Goal: Task Accomplishment & Management: Use online tool/utility

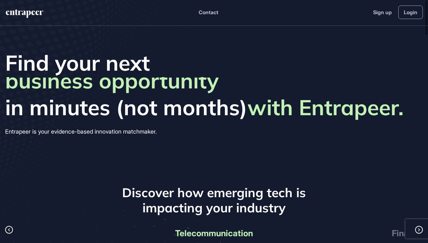
click at [423, 19] on header "Contact Sign up Login" at bounding box center [214, 13] width 428 height 26
click at [416, 15] on link "Login" at bounding box center [410, 12] width 25 height 14
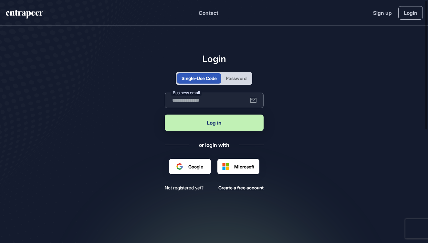
type input "**********"
click at [233, 80] on div "Password" at bounding box center [236, 78] width 21 height 7
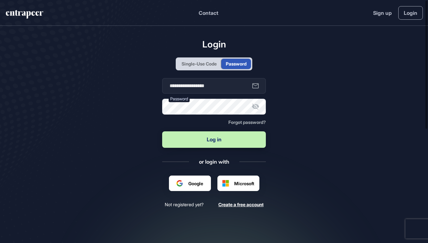
click at [214, 139] on button "Log in" at bounding box center [214, 139] width 104 height 16
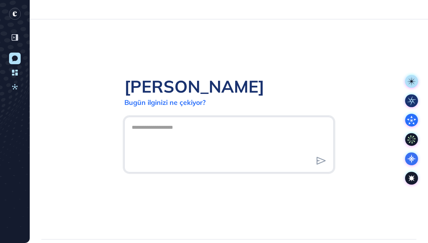
scroll to position [0, 0]
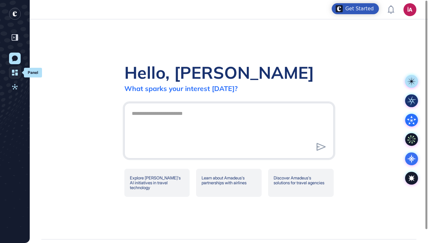
click at [15, 74] on icon at bounding box center [15, 73] width 6 height 6
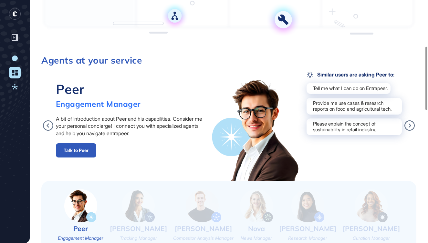
scroll to position [210, 0]
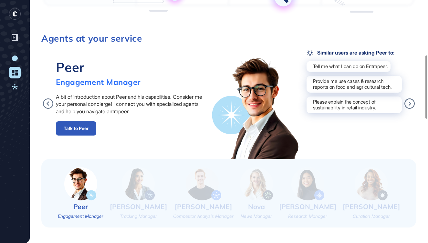
click at [135, 186] on img at bounding box center [138, 183] width 33 height 33
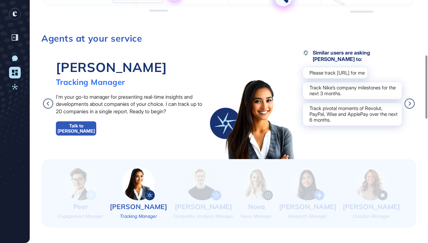
click at [207, 189] on img at bounding box center [204, 183] width 36 height 33
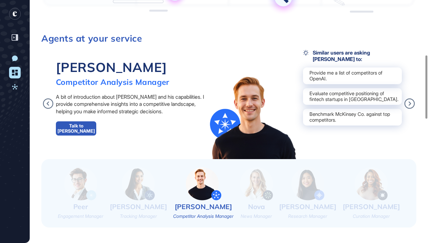
click at [263, 186] on img at bounding box center [256, 183] width 33 height 33
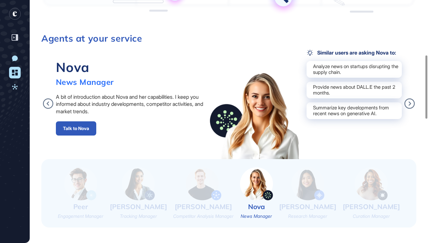
click at [324, 198] on img at bounding box center [307, 183] width 33 height 33
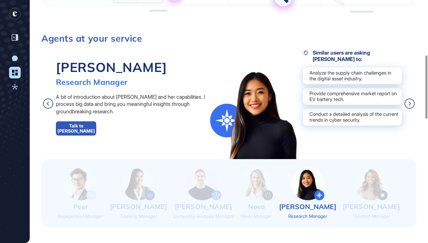
click at [384, 195] on img at bounding box center [370, 183] width 33 height 33
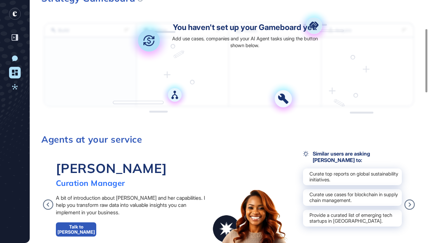
scroll to position [234, 0]
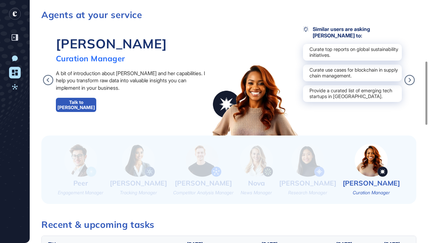
click at [137, 176] on img at bounding box center [138, 160] width 33 height 33
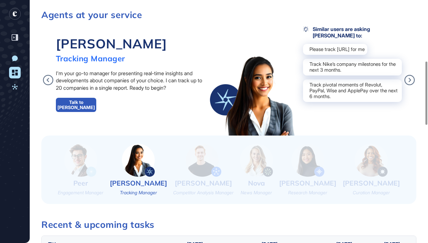
click at [76, 112] on link "Talk to Tracy" at bounding box center [76, 105] width 40 height 14
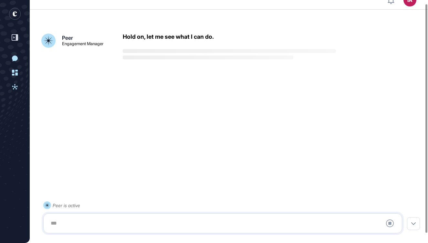
scroll to position [14, 0]
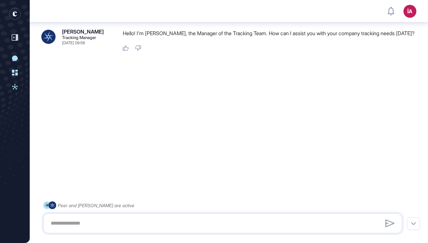
scroll to position [17, 0]
click at [70, 224] on textarea at bounding box center [222, 223] width 351 height 13
type textarea "*******"
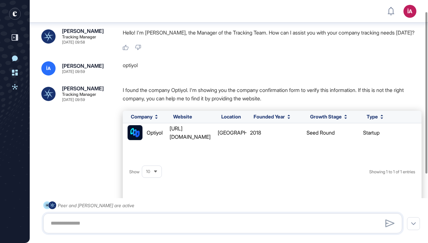
scroll to position [0, 0]
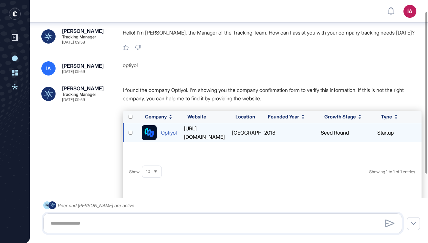
click at [169, 133] on div "Optiyol" at bounding box center [169, 132] width 16 height 8
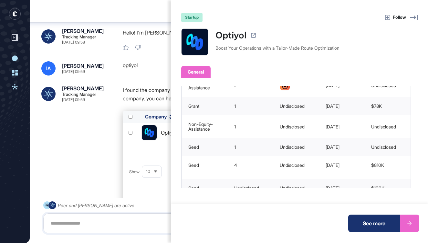
scroll to position [228, 0]
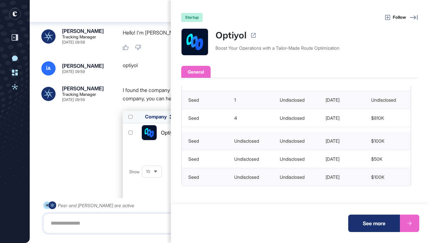
click at [407, 227] on div at bounding box center [409, 223] width 19 height 17
click at [407, 13] on div "startup Follow" at bounding box center [299, 17] width 236 height 9
click at [411, 16] on icon at bounding box center [414, 18] width 8 height 8
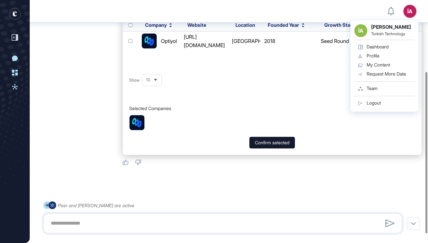
scroll to position [105, 0]
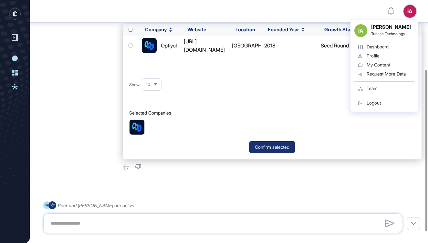
click at [265, 148] on button "Confirm selected" at bounding box center [272, 147] width 46 height 12
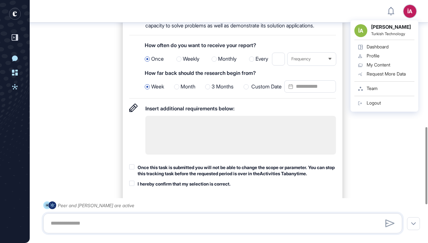
scroll to position [411, 0]
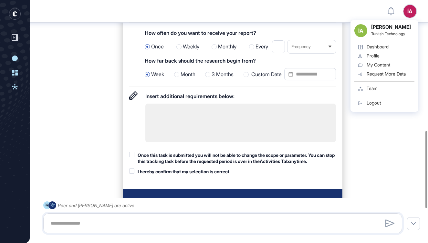
click at [185, 139] on textarea at bounding box center [240, 123] width 190 height 39
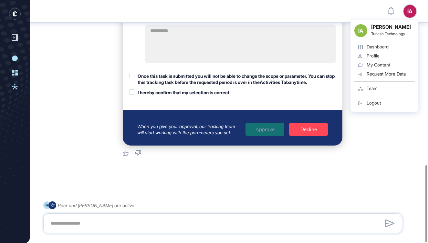
scroll to position [506, 0]
type textarea "*********"
click at [131, 78] on div at bounding box center [131, 75] width 5 height 5
click at [131, 95] on div at bounding box center [131, 91] width 5 height 5
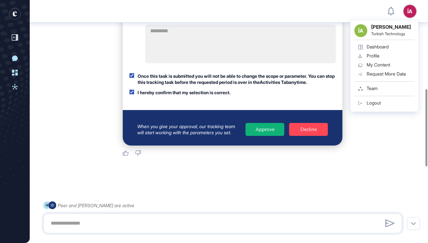
scroll to position [519, 0]
click at [265, 127] on div "Approve" at bounding box center [264, 129] width 39 height 13
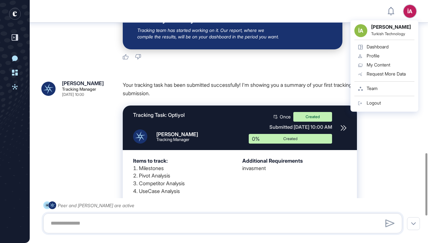
scroll to position [614, 0]
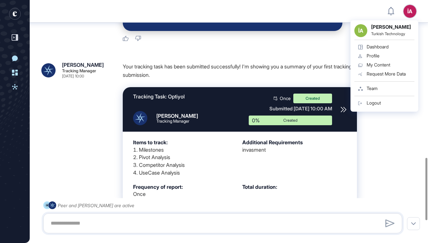
click at [343, 112] on icon at bounding box center [343, 109] width 5 height 5
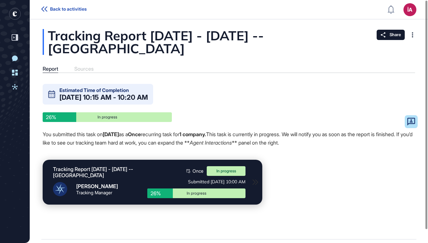
click at [64, 9] on span "Back to activities" at bounding box center [68, 8] width 36 height 5
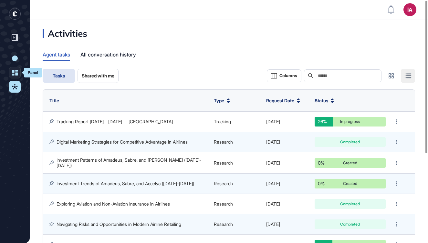
click at [16, 71] on icon at bounding box center [15, 73] width 6 height 6
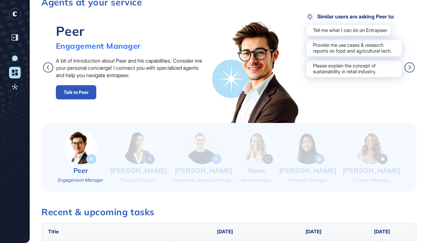
scroll to position [310, 0]
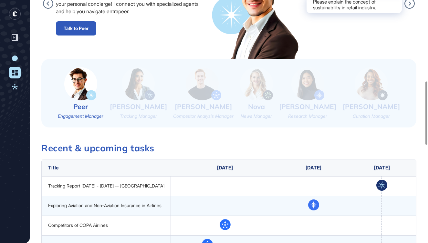
click at [145, 98] on img at bounding box center [138, 83] width 33 height 33
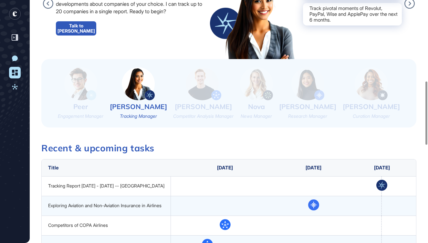
click at [79, 36] on link "Talk to Tracy" at bounding box center [76, 28] width 40 height 14
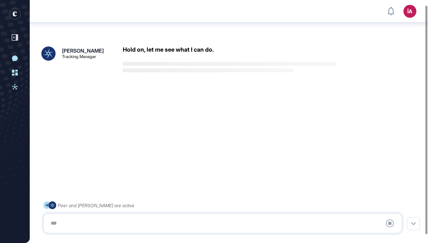
scroll to position [14, 0]
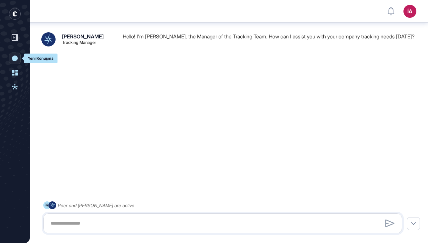
scroll to position [17, 0]
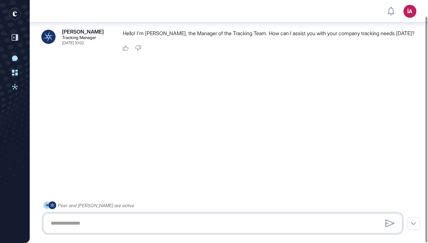
click at [77, 223] on textarea at bounding box center [222, 223] width 351 height 13
paste textarea "**********"
type textarea "**********"
click at [384, 224] on div at bounding box center [389, 223] width 13 height 11
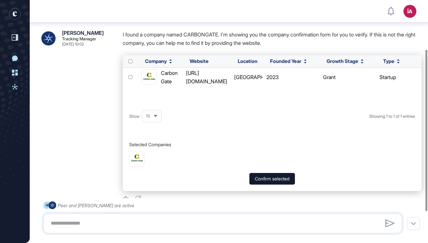
scroll to position [74, 0]
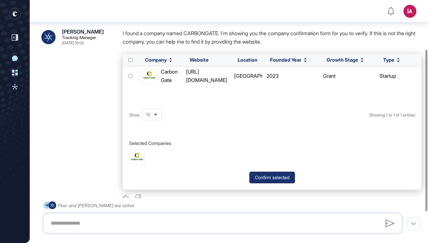
click at [270, 179] on button "Confirm selected" at bounding box center [272, 178] width 46 height 12
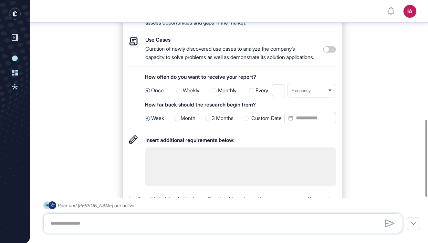
scroll to position [390, 0]
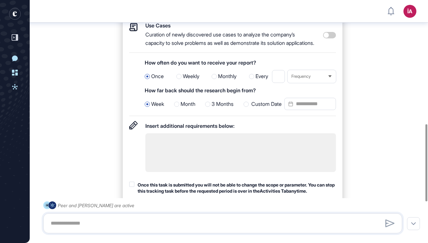
click at [188, 153] on textarea at bounding box center [240, 152] width 190 height 39
click at [247, 107] on div at bounding box center [245, 104] width 5 height 5
click at [301, 110] on input "Custom Date" at bounding box center [310, 104] width 52 height 12
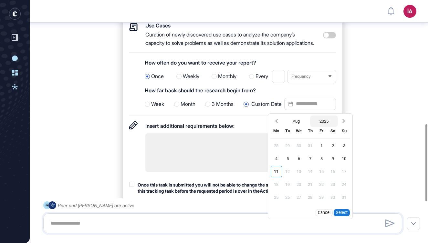
click at [321, 127] on button "2025" at bounding box center [324, 121] width 28 height 11
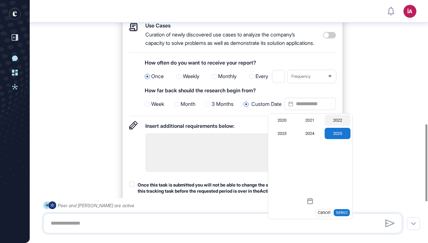
click at [340, 126] on div "2022" at bounding box center [337, 120] width 26 height 11
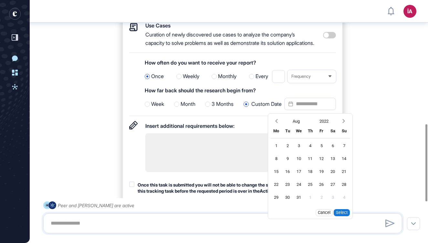
click at [341, 216] on button "Select" at bounding box center [341, 212] width 16 height 7
click at [277, 151] on div "1" at bounding box center [275, 145] width 11 height 11
click at [337, 216] on button "Select" at bounding box center [341, 212] width 16 height 7
type input "**********"
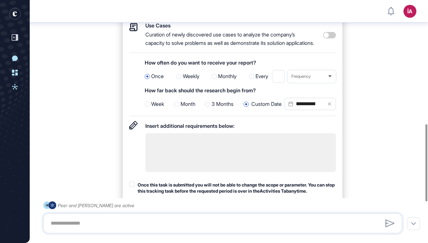
click at [200, 157] on textarea at bounding box center [240, 152] width 190 height 39
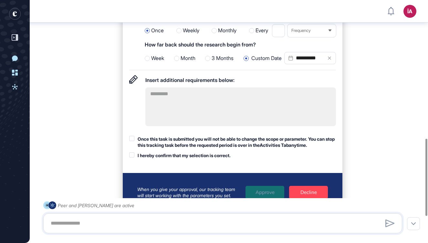
type textarea "*********"
click at [131, 141] on div at bounding box center [131, 138] width 5 height 5
click at [131, 158] on div at bounding box center [131, 154] width 5 height 5
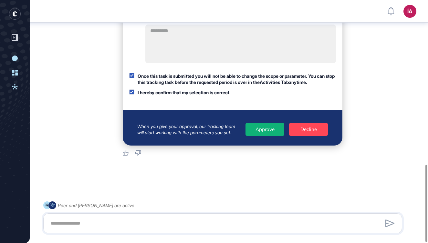
scroll to position [459, 0]
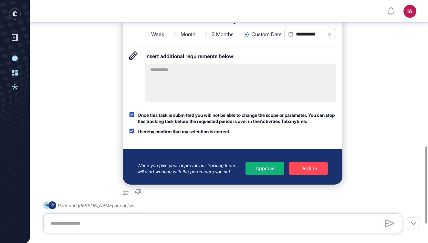
click at [263, 175] on div "Approve" at bounding box center [264, 168] width 39 height 13
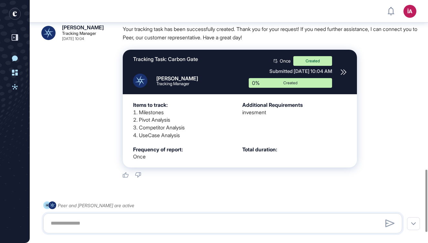
scroll to position [700, 0]
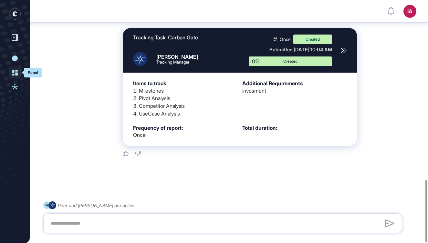
click at [15, 73] on icon at bounding box center [15, 73] width 6 height 6
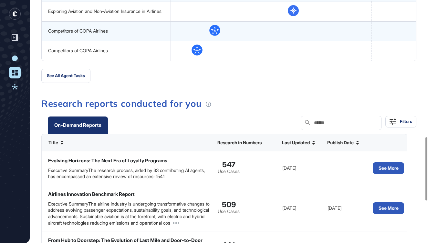
scroll to position [193, 0]
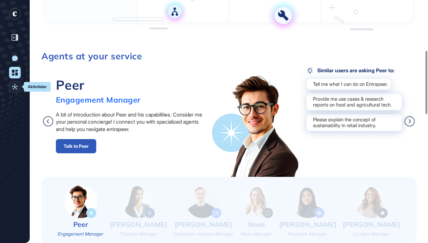
click at [15, 90] on link "Aktiviteler" at bounding box center [15, 87] width 12 height 12
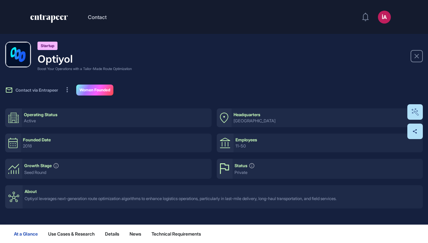
scroll to position [0, 0]
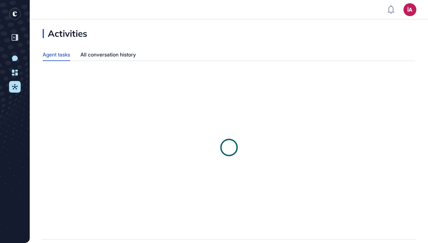
scroll to position [0, 0]
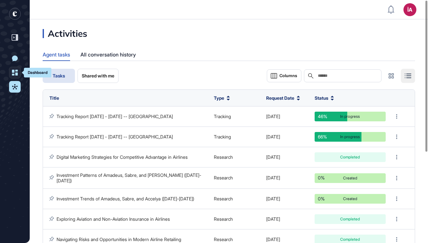
click at [17, 76] on link "Dashboard" at bounding box center [15, 73] width 12 height 12
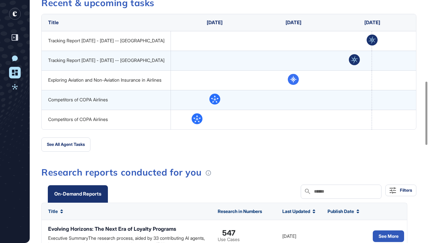
scroll to position [228, 0]
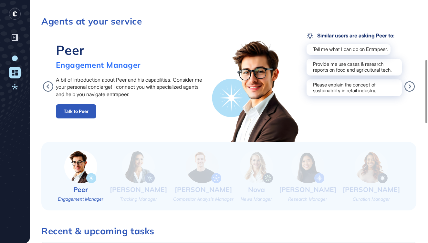
click at [141, 161] on img at bounding box center [138, 166] width 33 height 33
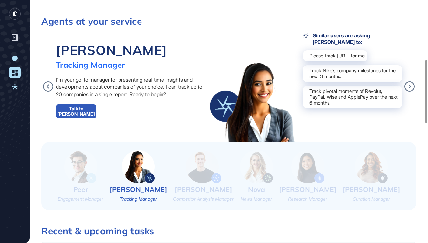
click at [77, 118] on link "Talk to Tracy" at bounding box center [76, 111] width 40 height 14
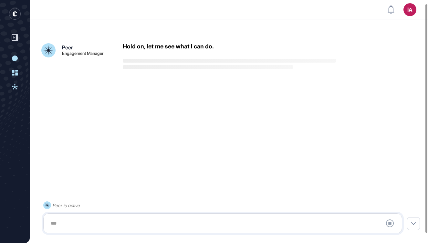
scroll to position [14, 0]
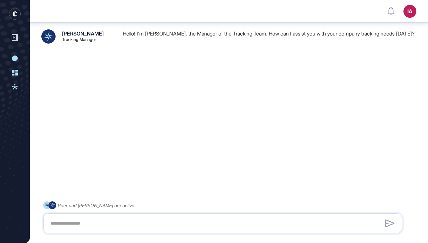
scroll to position [17, 0]
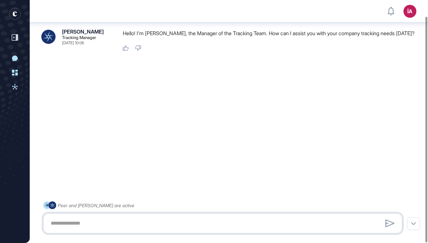
paste textarea "**********"
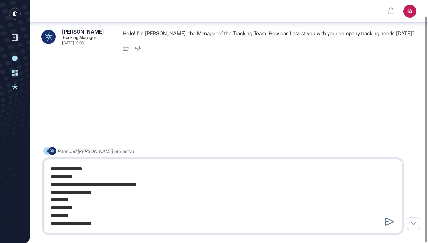
click at [98, 172] on textarea "**********" at bounding box center [222, 196] width 351 height 67
type textarea "**********"
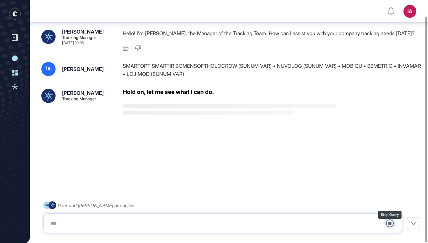
click at [388, 225] on icon at bounding box center [390, 223] width 8 height 8
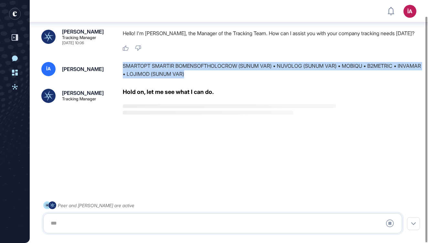
drag, startPoint x: 123, startPoint y: 64, endPoint x: 212, endPoint y: 75, distance: 89.4
click at [212, 75] on div "SMARTOPT SMARTIR BOMENSOFTHOLOCROW (SUNUM VAR) • NUVOLOG (SUNUM VAR) • MOBIQU •…" at bounding box center [272, 70] width 299 height 16
copy div "SMARTOPT SMARTIR BOMENSOFTHOLOCROW (SUNUM VAR) • NUVOLOG (SUNUM VAR) • MOBIQU •…"
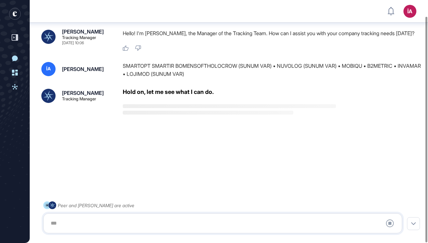
click at [87, 223] on div at bounding box center [222, 223] width 351 height 13
drag, startPoint x: 69, startPoint y: 221, endPoint x: 65, endPoint y: 222, distance: 4.2
click at [69, 221] on div at bounding box center [222, 223] width 351 height 13
click at [64, 223] on div at bounding box center [222, 223] width 351 height 13
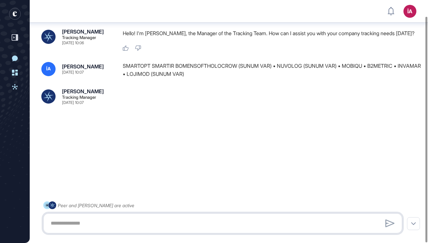
click at [75, 227] on textarea at bounding box center [222, 223] width 351 height 13
paste textarea "**********"
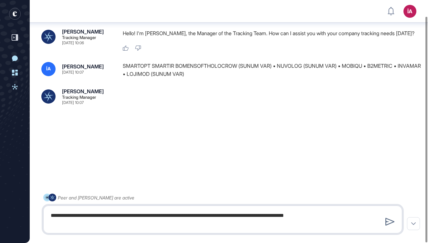
click at [82, 215] on textarea "**********" at bounding box center [222, 219] width 351 height 21
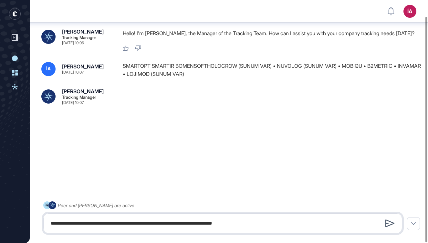
type textarea "**********"
click at [389, 224] on icon at bounding box center [389, 223] width 9 height 8
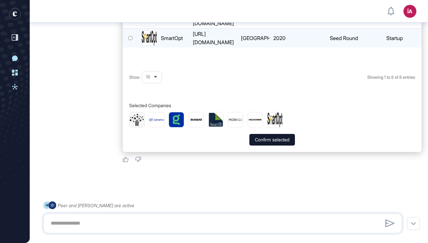
scroll to position [295, 0]
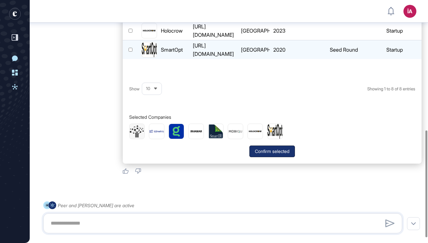
click at [264, 146] on button "Confirm selected" at bounding box center [272, 152] width 46 height 12
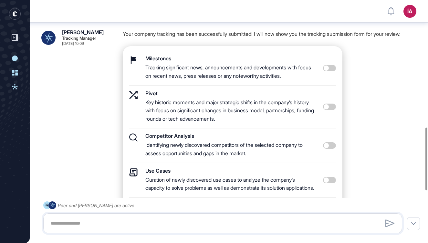
scroll to position [646, 0]
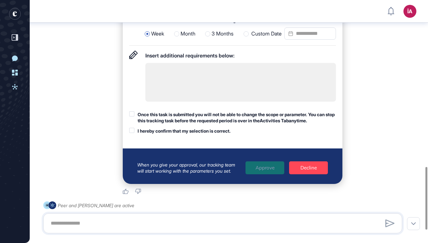
click at [196, 85] on textarea at bounding box center [240, 82] width 190 height 39
type textarea "*"
type textarea "*********"
click at [134, 114] on div at bounding box center [131, 113] width 5 height 5
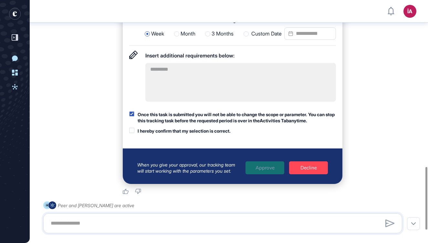
click at [132, 133] on div at bounding box center [131, 130] width 5 height 5
click at [268, 174] on div "Approve" at bounding box center [264, 167] width 39 height 13
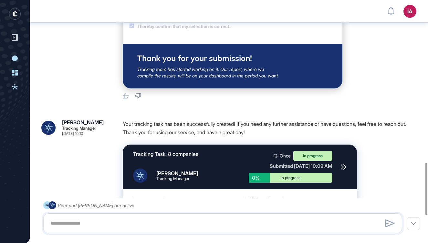
scroll to position [875, 0]
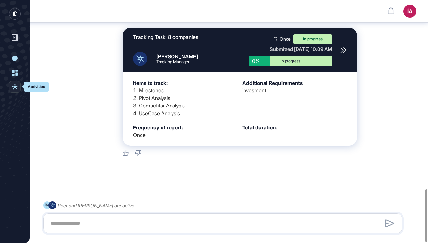
click at [16, 86] on icon at bounding box center [15, 87] width 6 height 6
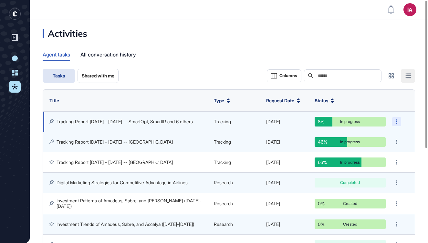
click at [397, 119] on icon at bounding box center [396, 121] width 1 height 5
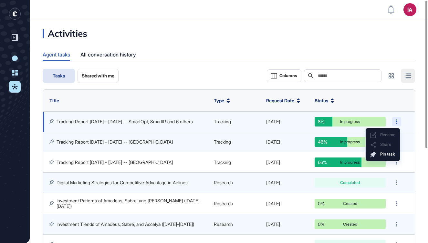
click at [397, 119] on icon at bounding box center [396, 121] width 1 height 5
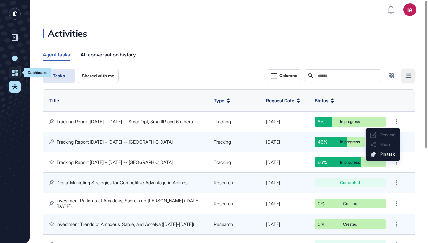
click at [15, 76] on link "Dashboard" at bounding box center [15, 73] width 12 height 12
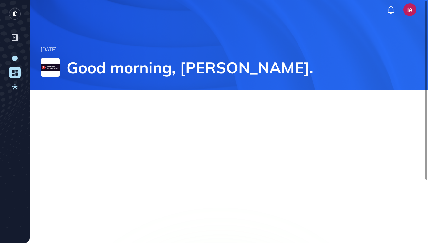
scroll to position [85, 0]
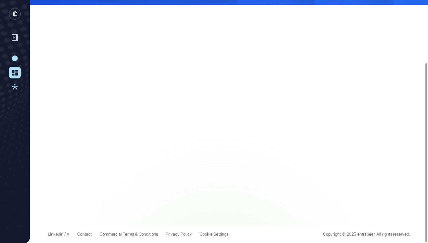
click at [14, 71] on icon at bounding box center [15, 73] width 6 height 6
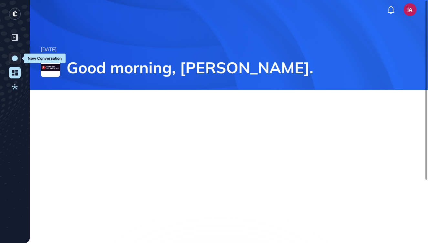
click at [14, 59] on icon at bounding box center [15, 59] width 6 height 6
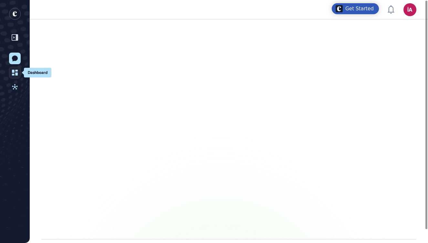
click at [14, 72] on icon at bounding box center [15, 73] width 6 height 6
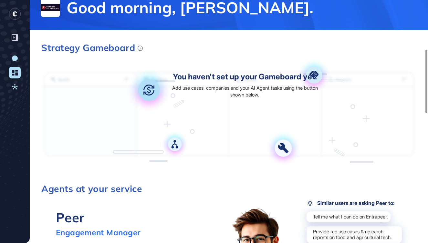
scroll to position [266, 0]
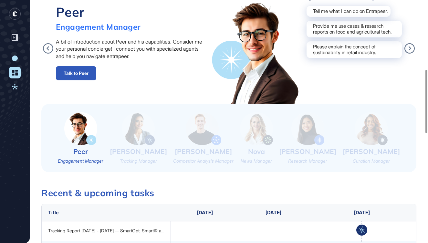
click at [141, 137] on img at bounding box center [138, 128] width 33 height 33
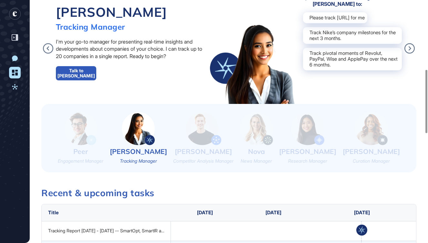
click at [72, 79] on link "Talk to [PERSON_NAME]" at bounding box center [76, 73] width 40 height 14
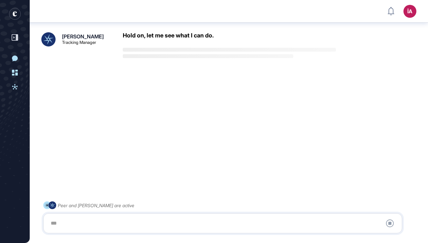
scroll to position [14, 0]
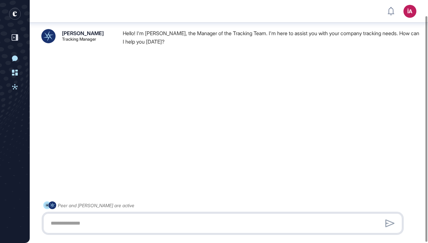
paste textarea "**********"
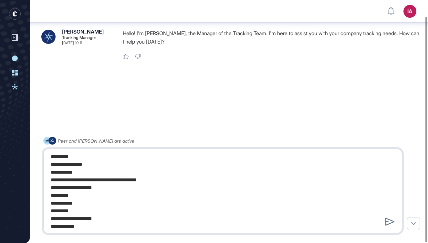
drag, startPoint x: 49, startPoint y: 163, endPoint x: 51, endPoint y: 167, distance: 4.2
click at [49, 163] on textarea "**********" at bounding box center [222, 190] width 351 height 77
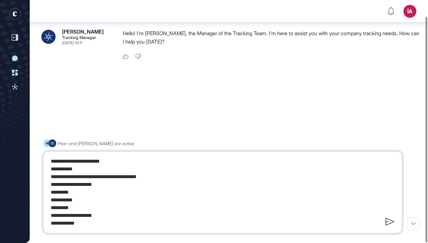
scroll to position [0, 0]
click at [58, 171] on textarea "**********" at bounding box center [222, 192] width 351 height 75
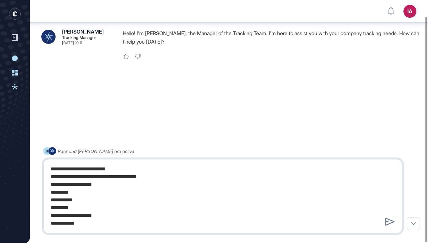
click at [48, 176] on textarea "**********" at bounding box center [222, 196] width 351 height 67
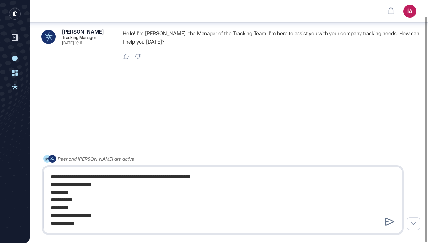
click at [206, 177] on textarea "**********" at bounding box center [222, 199] width 351 height 59
click at [56, 184] on textarea "**********" at bounding box center [222, 199] width 351 height 59
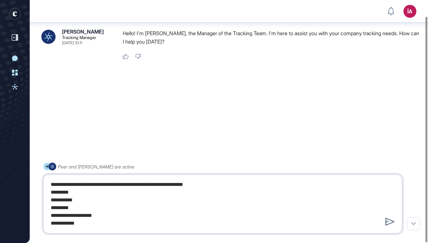
click at [56, 193] on textarea "**********" at bounding box center [222, 204] width 351 height 52
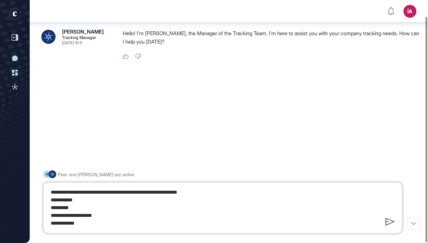
click at [56, 201] on textarea "**********" at bounding box center [222, 208] width 351 height 44
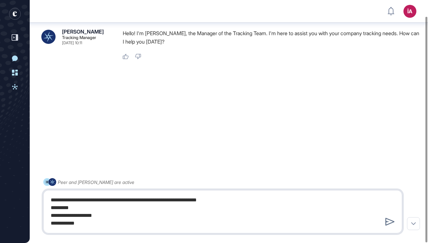
click at [56, 207] on textarea "**********" at bounding box center [222, 212] width 351 height 36
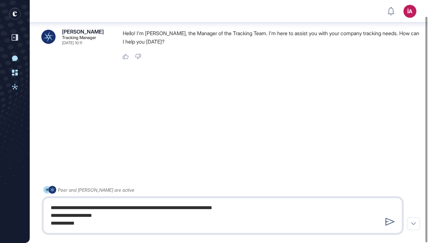
click at [56, 214] on textarea "**********" at bounding box center [222, 215] width 351 height 28
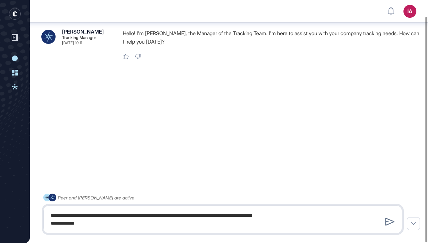
drag, startPoint x: 56, startPoint y: 223, endPoint x: 60, endPoint y: 242, distance: 19.7
click at [56, 223] on textarea "**********" at bounding box center [222, 219] width 351 height 21
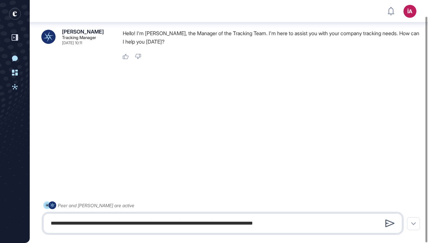
type textarea "**********"
click at [390, 223] on icon at bounding box center [389, 223] width 9 height 8
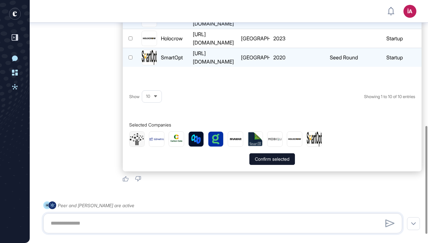
scroll to position [284, 0]
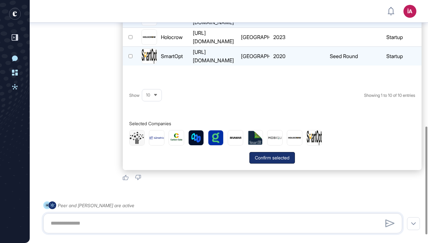
click at [279, 154] on button "Confirm selected" at bounding box center [272, 158] width 46 height 12
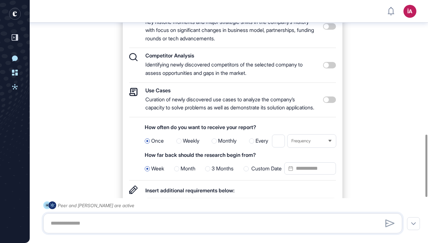
scroll to position [536, 0]
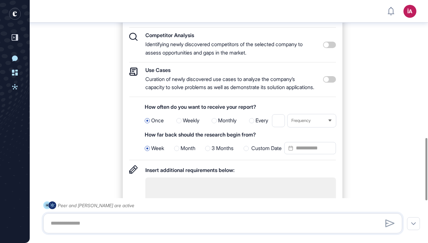
click at [246, 148] on div at bounding box center [245, 148] width 5 height 5
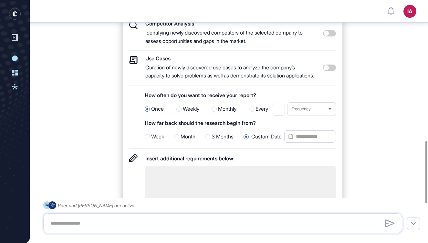
scroll to position [550, 0]
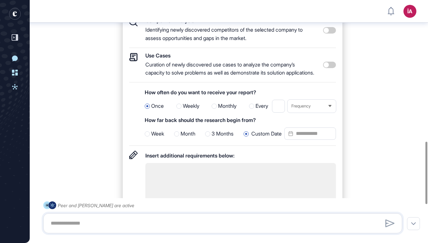
click at [300, 135] on input "Custom Date" at bounding box center [310, 133] width 52 height 12
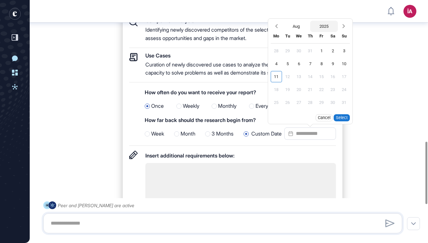
click at [323, 25] on button "2025" at bounding box center [324, 26] width 28 height 11
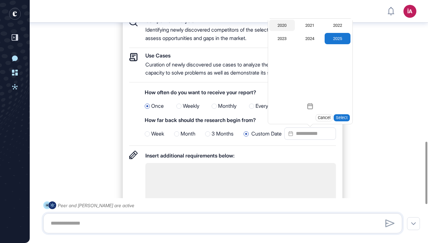
click at [283, 26] on div "2020" at bounding box center [282, 25] width 26 height 11
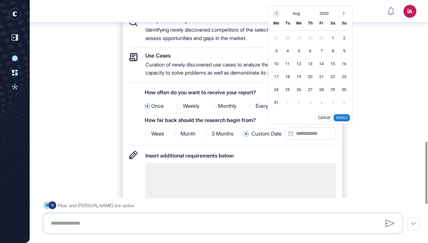
click at [275, 14] on icon "Previous month" at bounding box center [276, 13] width 6 height 6
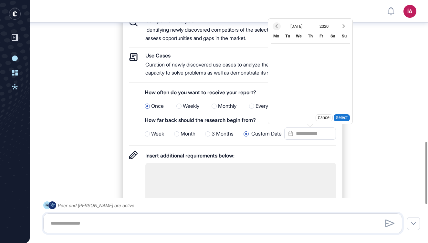
click at [275, 14] on header "İA Dashboard Profile My Content Request More Data" at bounding box center [214, 11] width 428 height 19
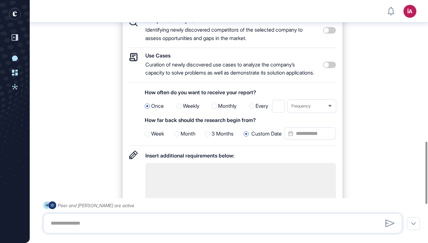
click at [311, 130] on input "Custom Date" at bounding box center [310, 133] width 52 height 12
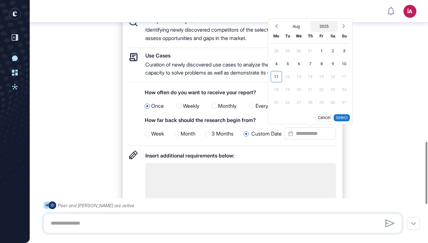
click at [320, 28] on button "2025" at bounding box center [324, 26] width 28 height 11
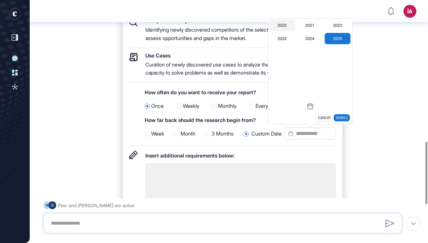
click at [289, 27] on div "2020" at bounding box center [282, 25] width 26 height 11
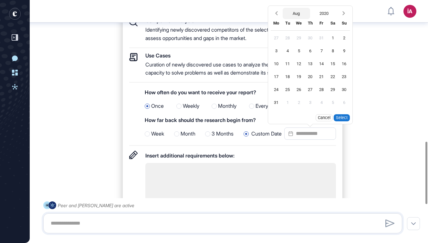
click at [294, 16] on button "Aug" at bounding box center [296, 13] width 28 height 11
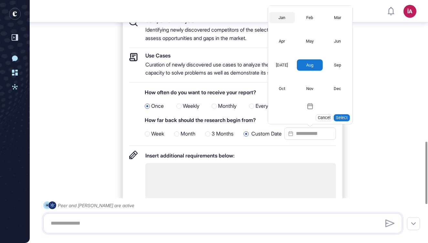
click at [286, 19] on div "Jan" at bounding box center [282, 17] width 26 height 11
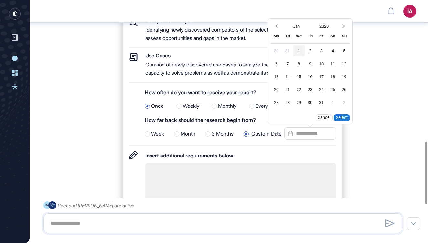
click at [296, 48] on div "1" at bounding box center [298, 50] width 11 height 11
click at [342, 118] on button "Select" at bounding box center [341, 117] width 16 height 7
type input "**********"
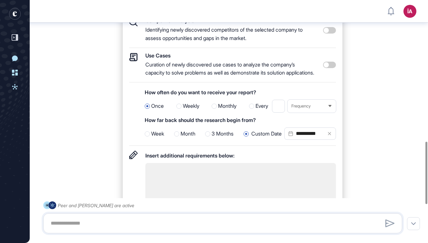
scroll to position [601, 0]
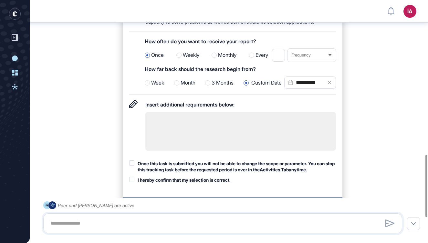
click at [244, 133] on textarea at bounding box center [240, 131] width 190 height 39
type textarea "*********"
click at [130, 162] on div at bounding box center [131, 162] width 5 height 5
click at [132, 182] on div at bounding box center [131, 179] width 5 height 5
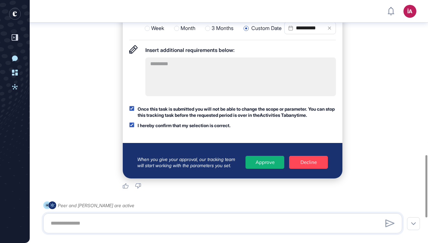
scroll to position [700, 0]
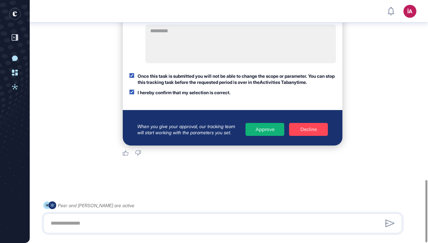
click at [262, 129] on div "Approve" at bounding box center [264, 129] width 39 height 13
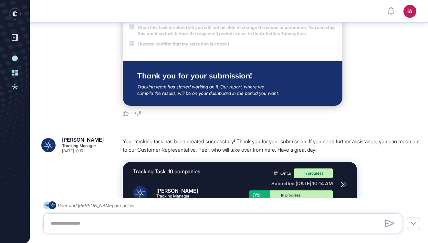
scroll to position [860, 0]
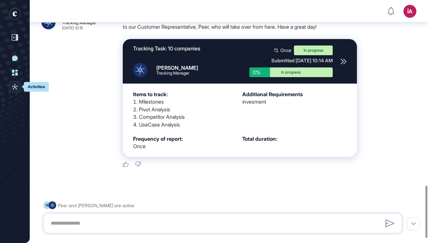
click at [15, 89] on icon at bounding box center [15, 87] width 6 height 6
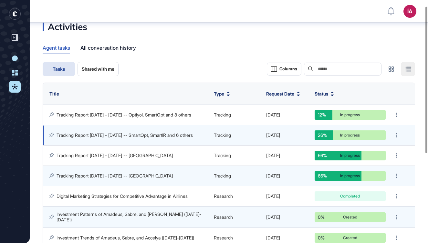
scroll to position [11, 0]
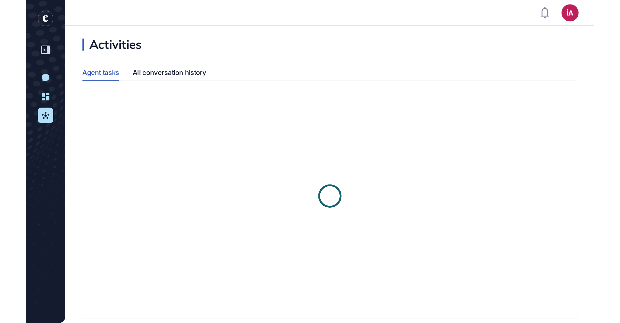
scroll to position [0, 0]
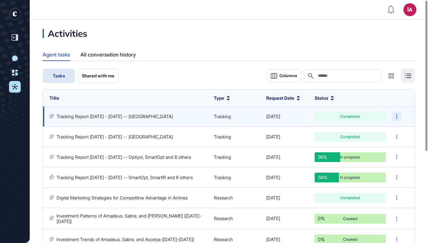
click at [398, 112] on div at bounding box center [396, 116] width 9 height 9
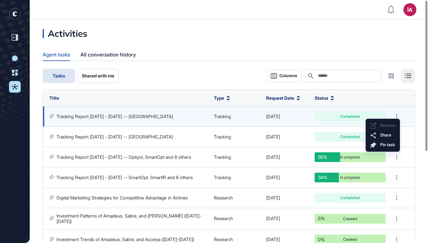
click at [168, 114] on link "Tracking Report [DATE] - [DATE] -- [GEOGRAPHIC_DATA]" at bounding box center [114, 116] width 116 height 5
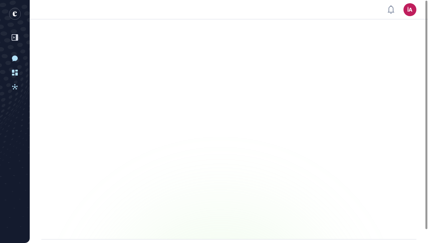
click at [161, 111] on main at bounding box center [214, 129] width 428 height 220
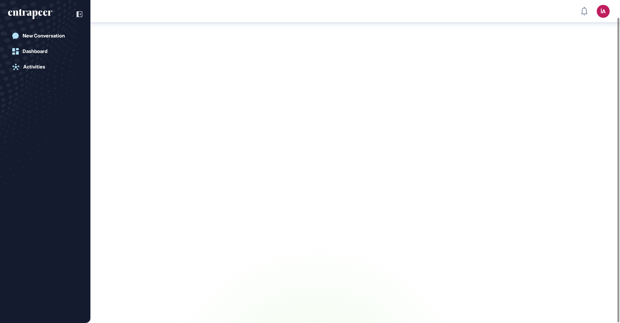
scroll to position [18, 0]
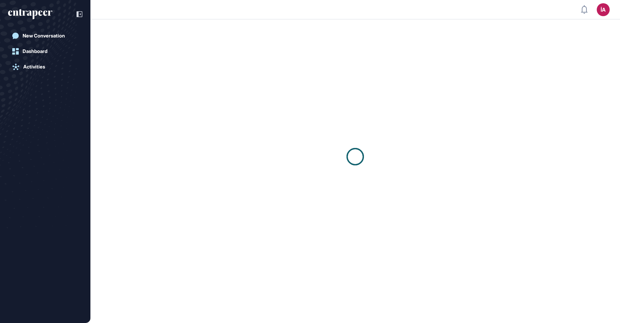
scroll to position [0, 0]
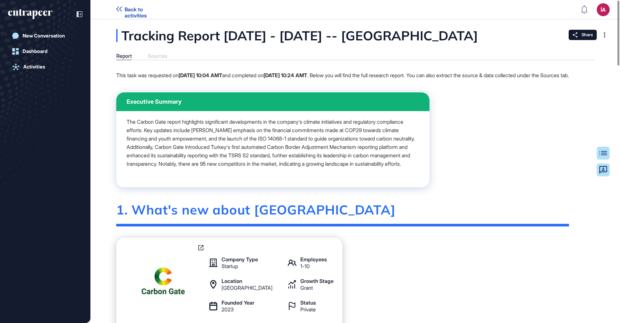
click at [604, 36] on icon at bounding box center [604, 34] width 1 height 5
click at [590, 34] on span "Share" at bounding box center [586, 34] width 11 height 5
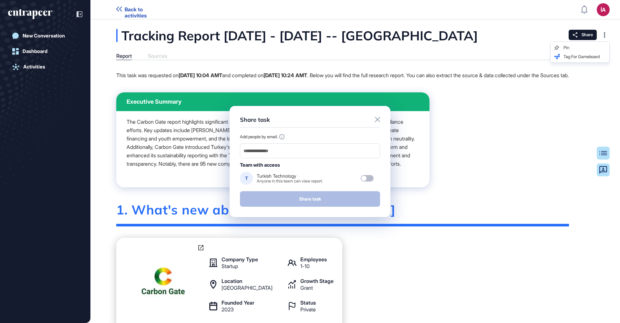
click at [377, 119] on icon at bounding box center [377, 119] width 5 height 5
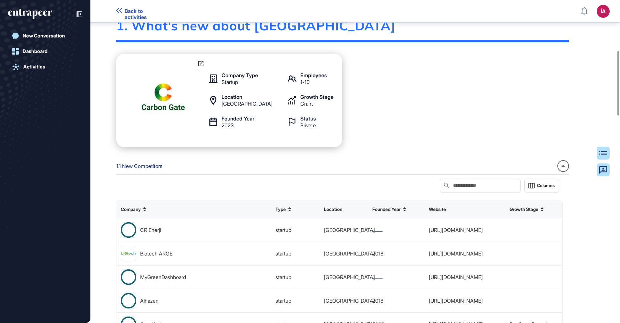
scroll to position [250, 0]
